Goal: Information Seeking & Learning: Learn about a topic

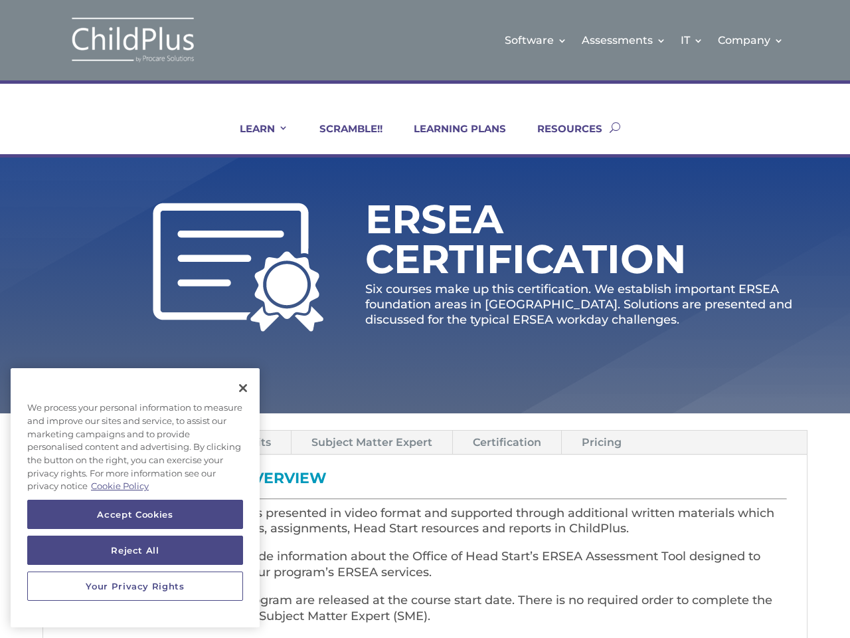
click at [425, 319] on p "Six courses make up this certification. We establish important ERSEA foundation…" at bounding box center [586, 305] width 442 height 46
click at [693, 40] on link "IT" at bounding box center [692, 40] width 23 height 54
click at [751, 40] on link "Company" at bounding box center [751, 40] width 66 height 54
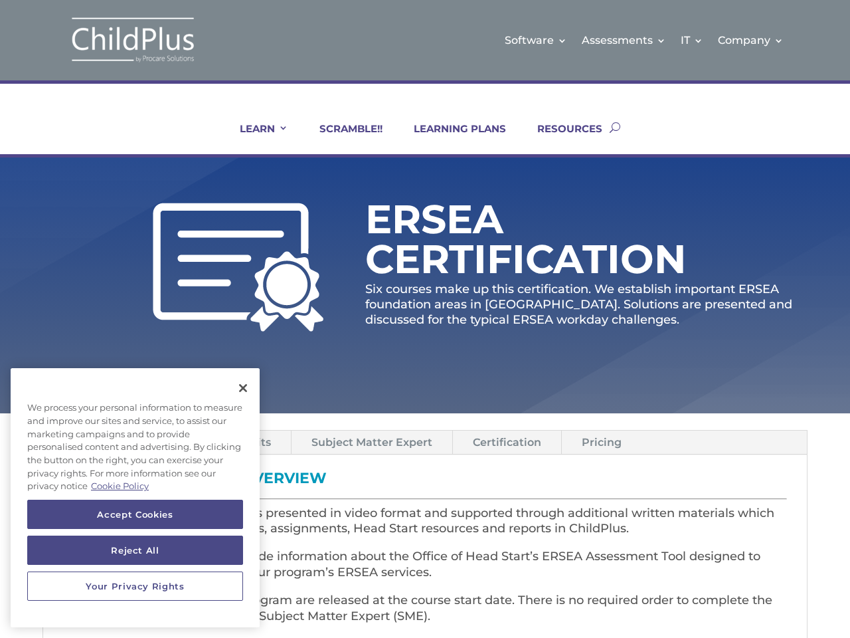
click at [255, 138] on link "LEARN" at bounding box center [255, 138] width 65 height 32
click at [371, 442] on link "Subject Matter Expert" at bounding box center [372, 441] width 161 height 23
click at [505, 442] on link "Certification" at bounding box center [507, 441] width 108 height 23
click at [598, 442] on link "Pricing" at bounding box center [602, 441] width 80 height 23
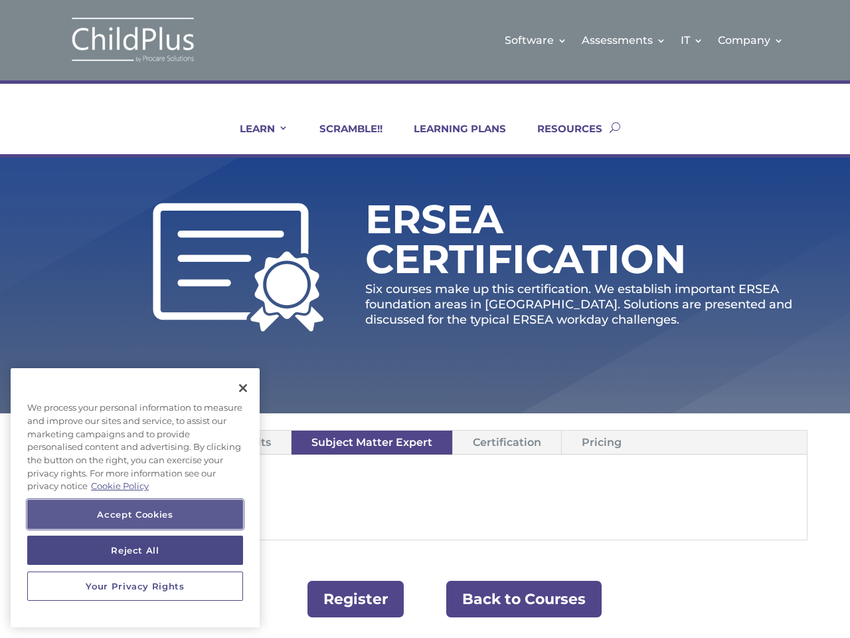
click at [135, 514] on button "Accept Cookies" at bounding box center [135, 513] width 216 height 29
